Goal: Task Accomplishment & Management: Complete application form

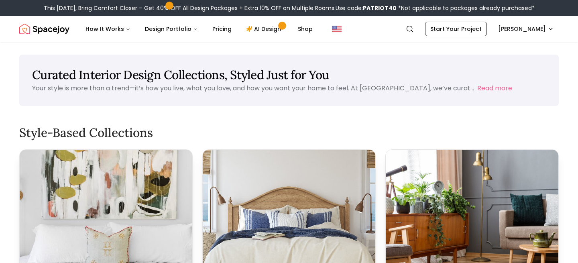
click at [548, 36] on nav "Spacejoy Search SA How It Works Design Portfolio Pricing AI Design Shop Search …" at bounding box center [288, 29] width 539 height 26
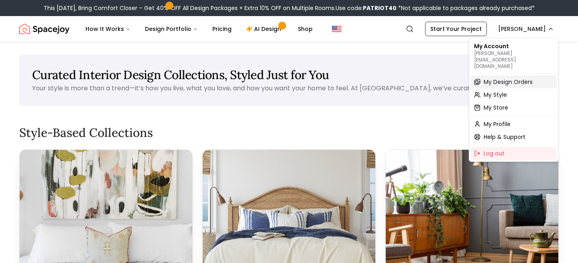
click at [514, 78] on span "My Design Orders" at bounding box center [507, 82] width 49 height 8
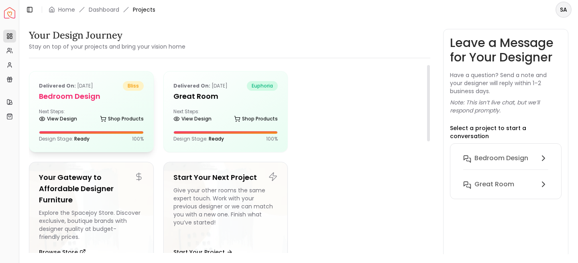
click at [120, 97] on h5 "Bedroom design" at bounding box center [91, 96] width 105 height 11
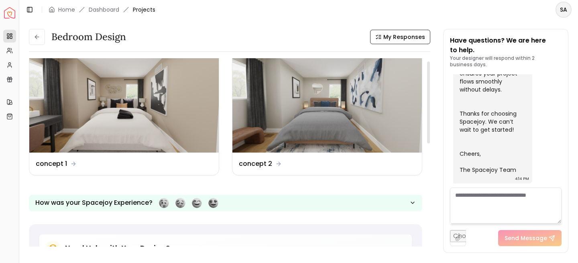
scroll to position [6, 0]
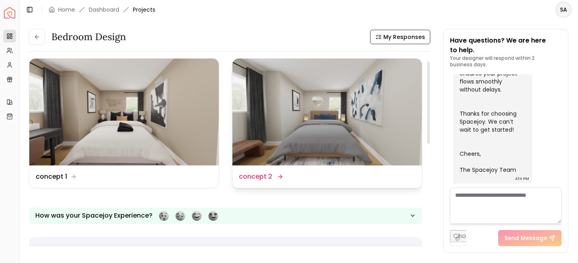
click at [376, 134] on img at bounding box center [326, 112] width 189 height 107
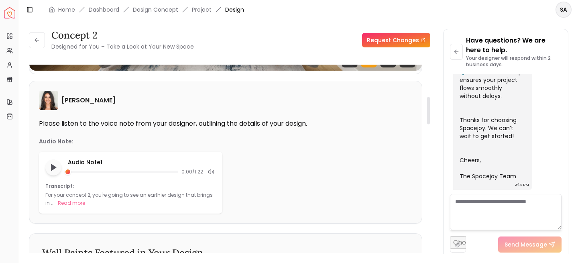
scroll to position [217, 0]
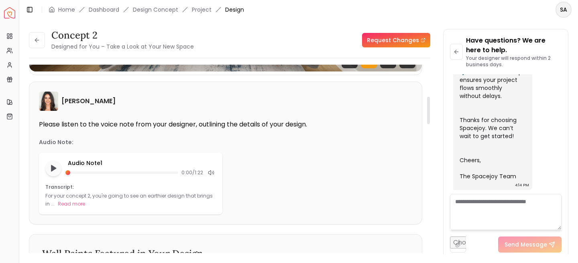
click at [395, 38] on link "Request Changes" at bounding box center [396, 40] width 68 height 14
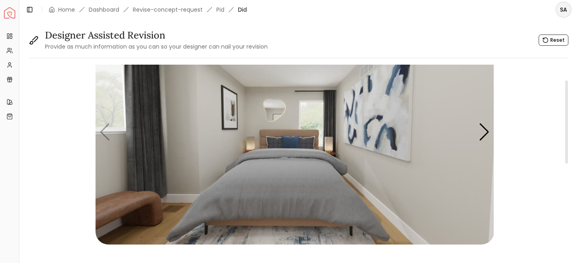
scroll to position [34, 0]
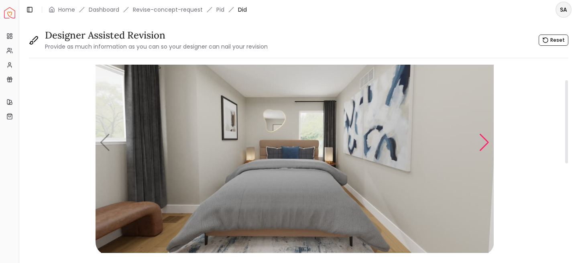
click at [483, 138] on div "Next slide" at bounding box center [484, 143] width 11 height 18
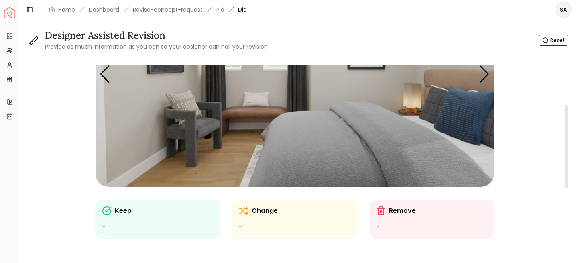
scroll to position [112, 0]
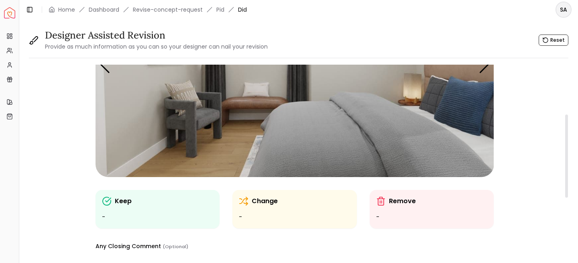
click at [253, 207] on div "Change -" at bounding box center [295, 209] width 112 height 26
click at [251, 200] on div "Change" at bounding box center [295, 201] width 112 height 10
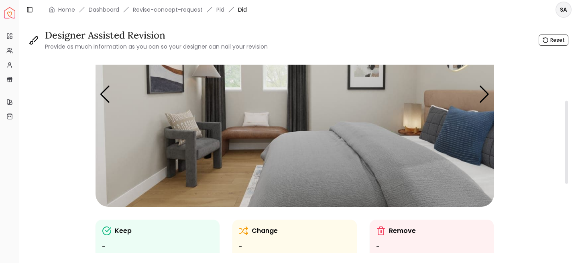
scroll to position [79, 0]
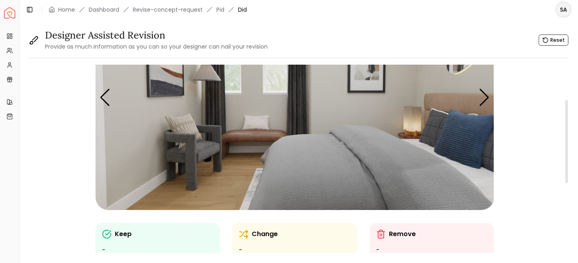
click at [198, 144] on img "2 / 5" at bounding box center [294, 98] width 398 height 224
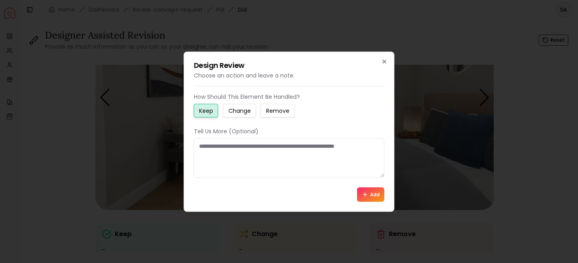
click at [237, 112] on small "Change" at bounding box center [239, 110] width 22 height 8
click at [244, 158] on textarea at bounding box center [289, 157] width 191 height 39
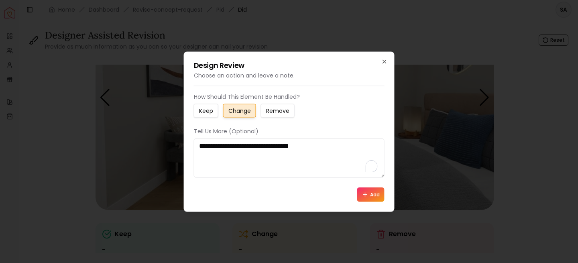
type textarea "**********"
click at [372, 193] on button "Add" at bounding box center [370, 194] width 27 height 14
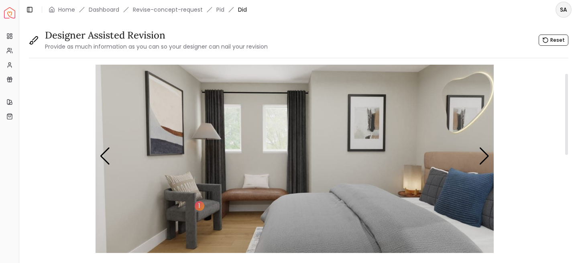
scroll to position [20, 0]
click at [485, 154] on div "Next slide" at bounding box center [484, 157] width 11 height 18
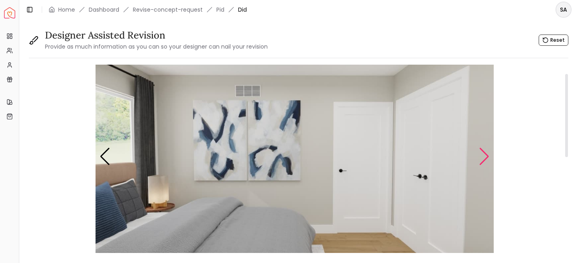
click at [485, 154] on div "Next slide" at bounding box center [484, 157] width 11 height 18
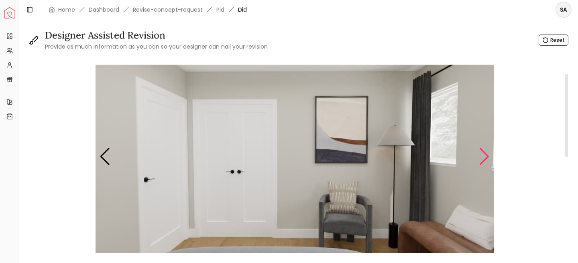
click at [485, 154] on div "Next slide" at bounding box center [484, 157] width 11 height 18
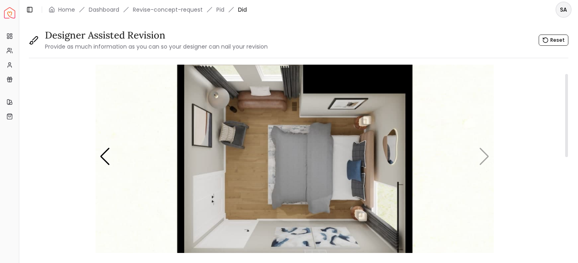
click at [485, 154] on img "5 / 5" at bounding box center [294, 157] width 398 height 224
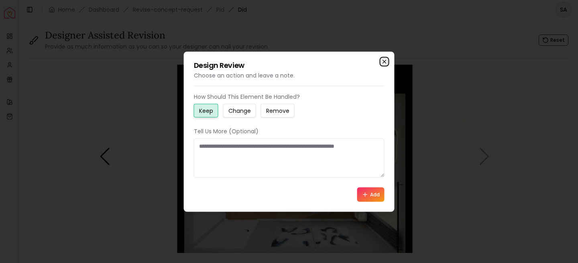
click at [385, 60] on icon "button" at bounding box center [384, 61] width 3 height 3
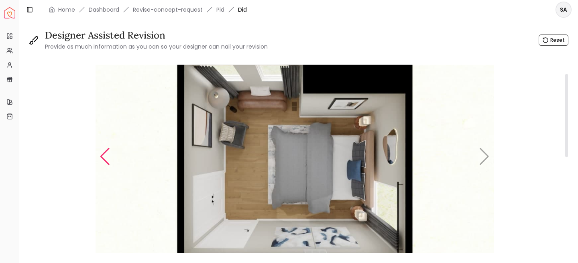
click at [104, 152] on div "Previous slide" at bounding box center [105, 157] width 11 height 18
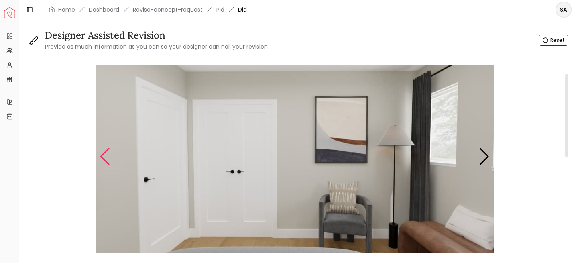
click at [104, 152] on div "Previous slide" at bounding box center [105, 157] width 11 height 18
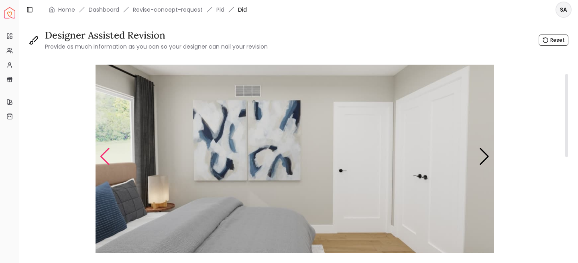
click at [104, 152] on div "Previous slide" at bounding box center [105, 157] width 11 height 18
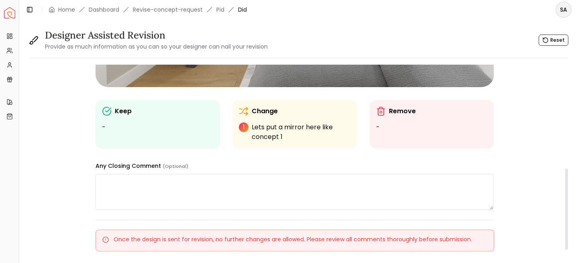
scroll to position [261, 0]
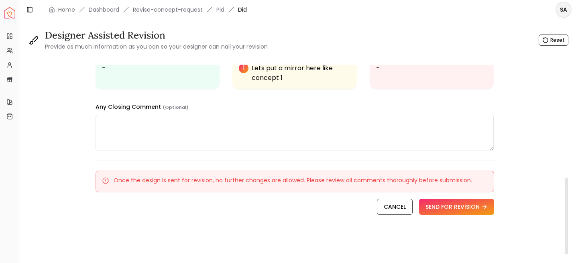
click at [225, 128] on textarea at bounding box center [294, 133] width 398 height 36
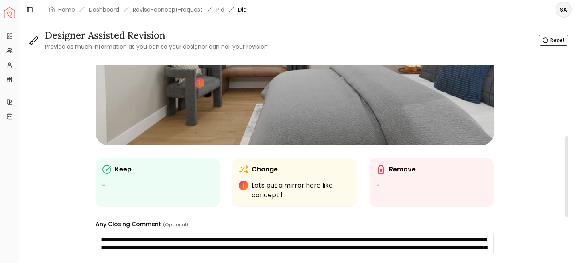
scroll to position [104, 0]
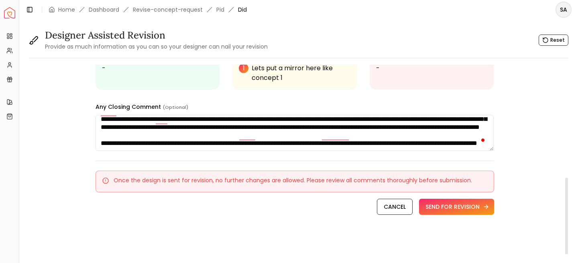
type textarea "**********"
click at [472, 210] on button "SEND FOR REVISION" at bounding box center [456, 207] width 75 height 16
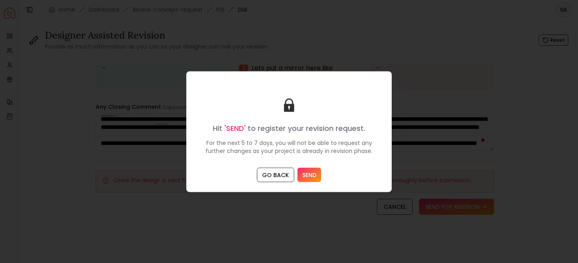
click at [311, 171] on button "SEND" at bounding box center [309, 174] width 24 height 14
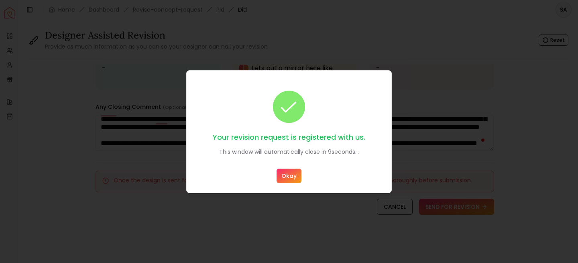
click at [296, 175] on button "Okay" at bounding box center [288, 176] width 25 height 14
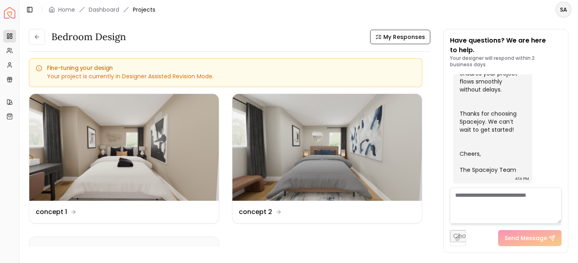
click at [459, 238] on input "file" at bounding box center [458, 238] width 16 height 16
type input "**********"
click at [537, 239] on button "Send Message" at bounding box center [536, 238] width 63 height 16
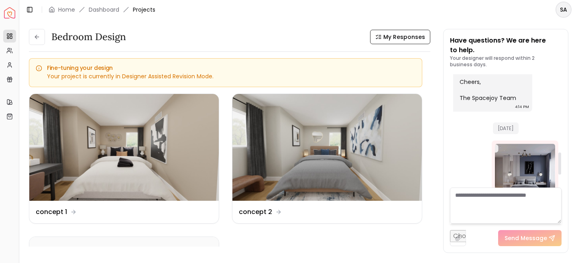
scroll to position [464, 0]
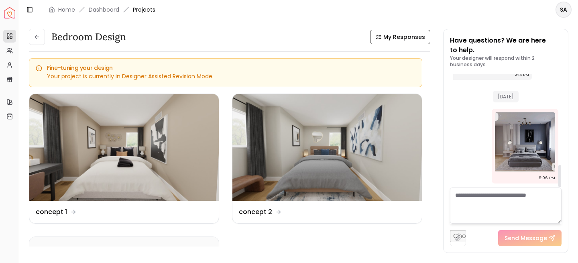
click at [484, 201] on textarea at bounding box center [506, 205] width 112 height 36
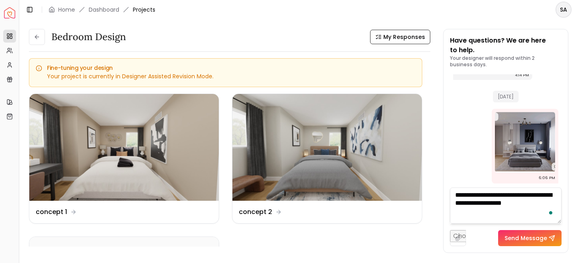
type textarea "**********"
